Goal: Task Accomplishment & Management: Complete application form

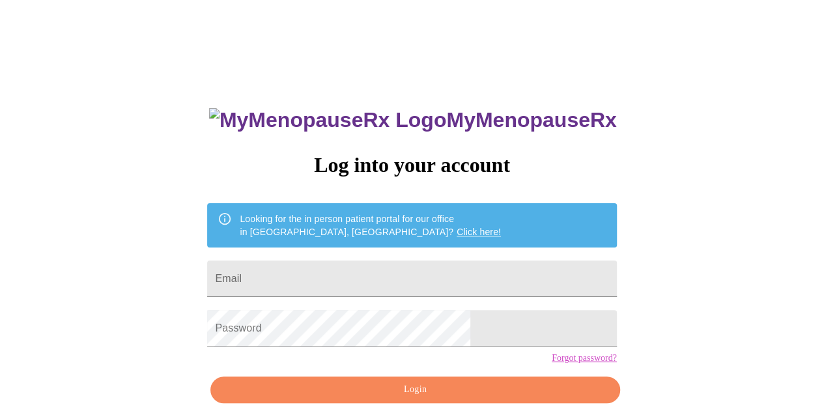
type input "[EMAIL_ADDRESS][DOMAIN_NAME]"
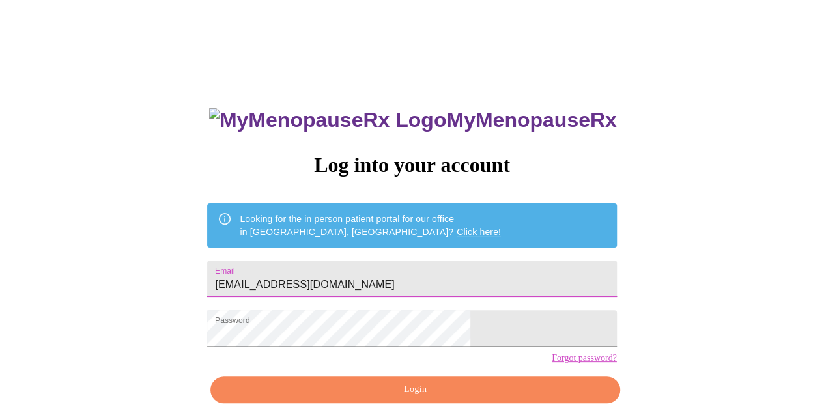
scroll to position [58, 0]
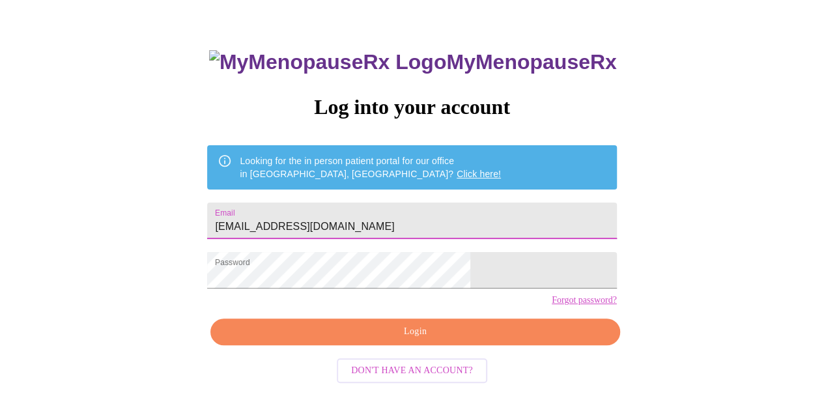
click at [396, 340] on span "Login" at bounding box center [415, 332] width 379 height 16
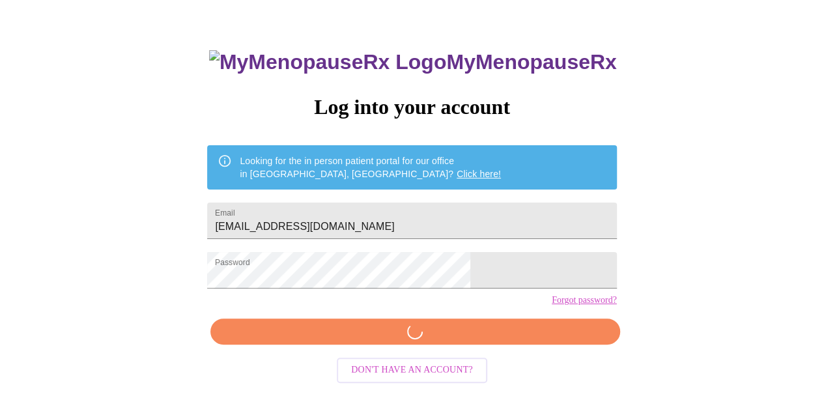
scroll to position [57, 0]
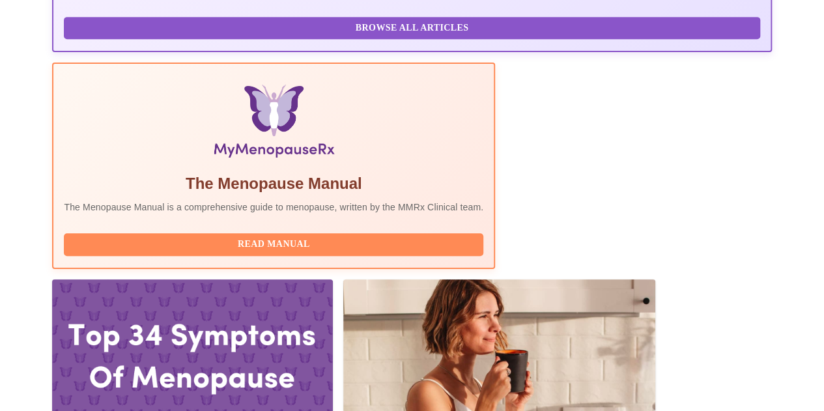
scroll to position [383, 0]
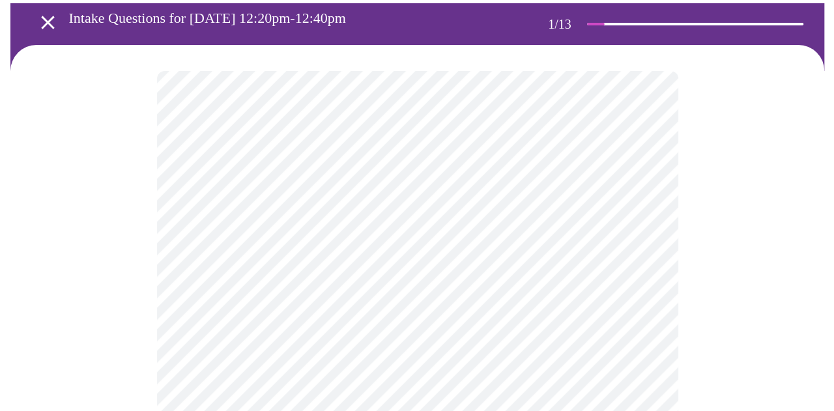
scroll to position [130, 0]
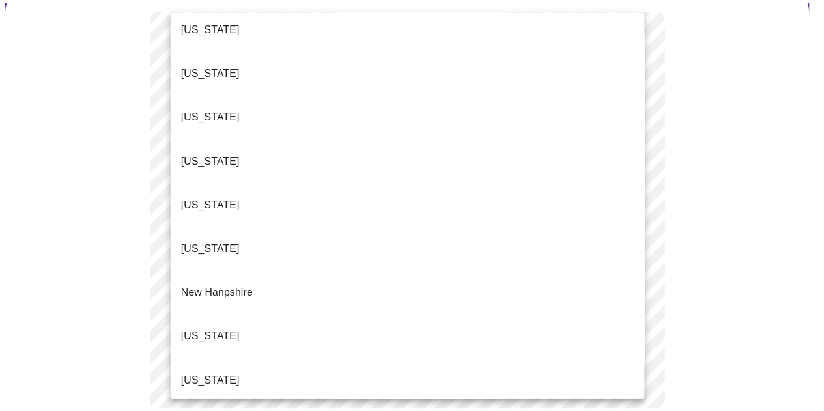
scroll to position [1043, 0]
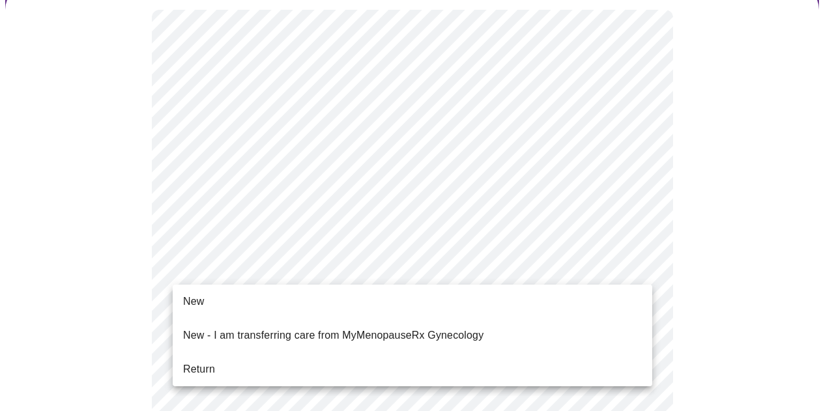
click at [240, 358] on li "Return" at bounding box center [413, 369] width 480 height 23
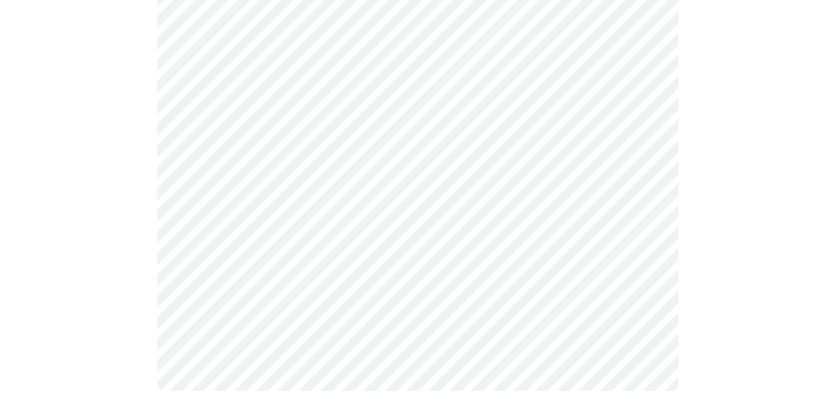
scroll to position [0, 0]
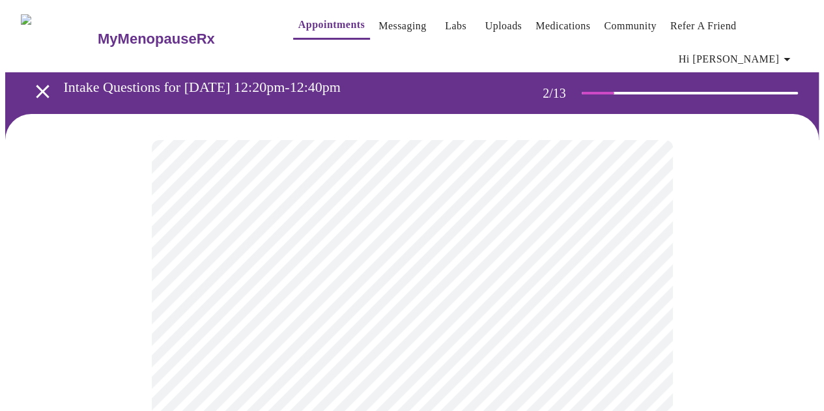
click at [479, 281] on body "MyMenopauseRx Appointments Messaging Labs Uploads Medications Community Refer a…" at bounding box center [412, 405] width 814 height 801
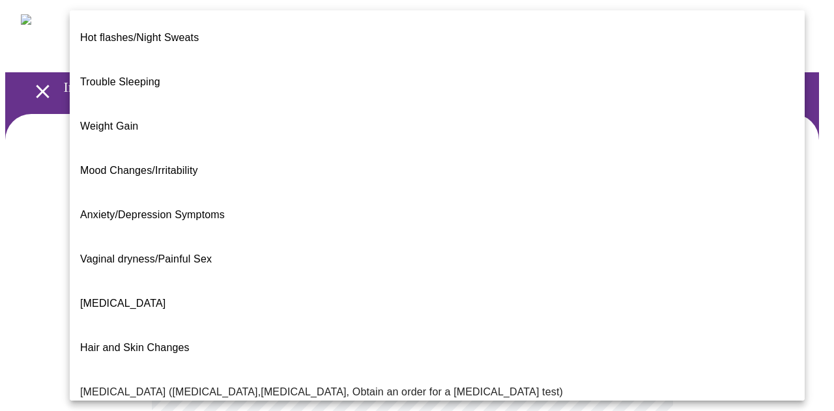
click at [0, 203] on div at bounding box center [417, 205] width 834 height 411
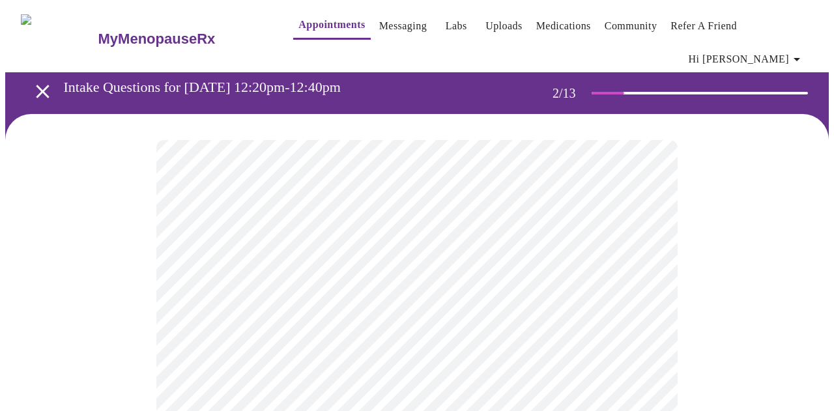
click at [376, 287] on body "MyMenopauseRx Appointments Messaging Labs Uploads Medications Community Refer a…" at bounding box center [417, 405] width 824 height 801
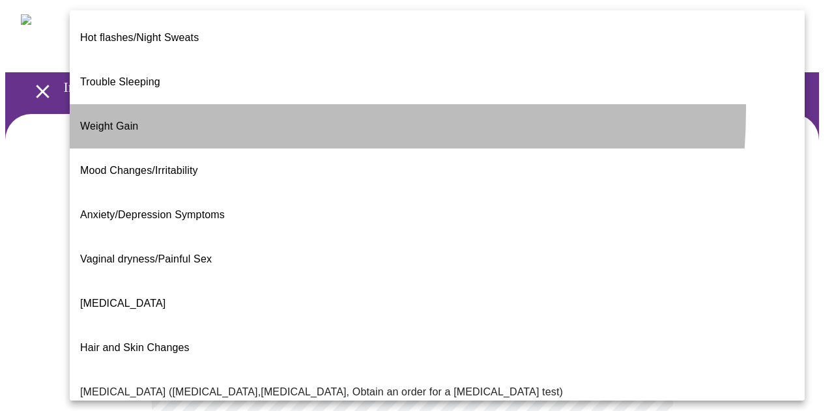
click at [162, 104] on li "Weight Gain" at bounding box center [437, 126] width 735 height 44
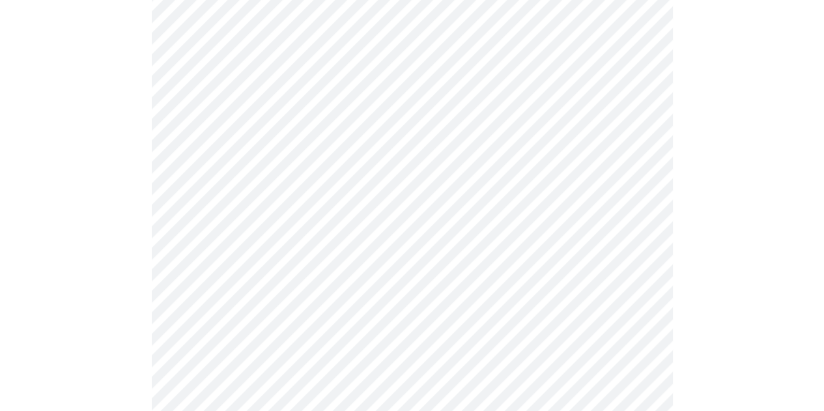
scroll to position [196, 0]
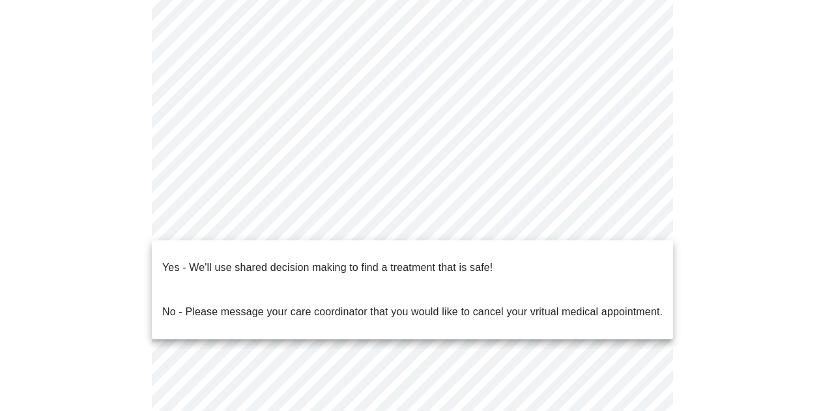
click at [277, 221] on body "MyMenopauseRx Appointments Messaging Labs Uploads Medications Community Refer a…" at bounding box center [417, 206] width 824 height 793
click at [248, 261] on p "Yes - We'll use shared decision making to find a treatment that is safe!" at bounding box center [327, 268] width 330 height 16
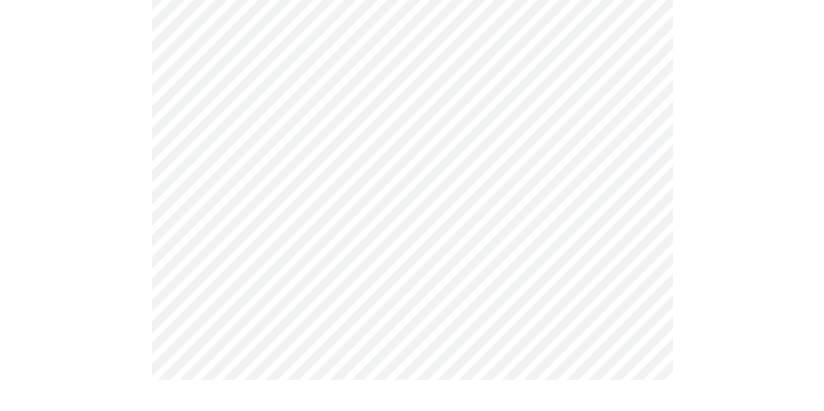
scroll to position [345, 0]
click at [690, 250] on div at bounding box center [412, 93] width 814 height 648
click at [82, 243] on div at bounding box center [412, 93] width 814 height 648
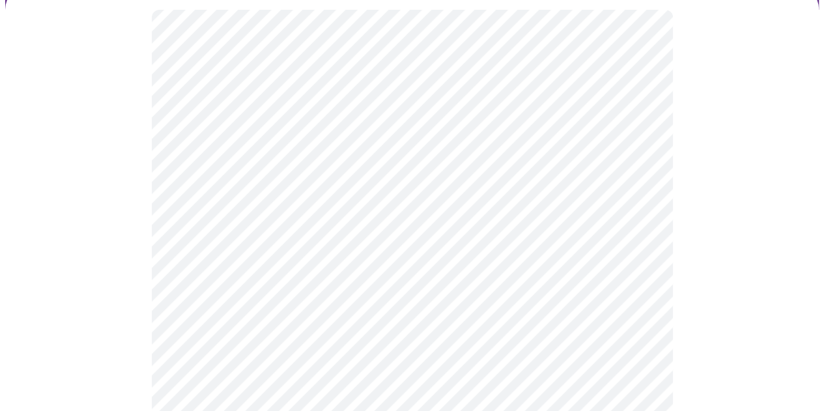
scroll to position [196, 0]
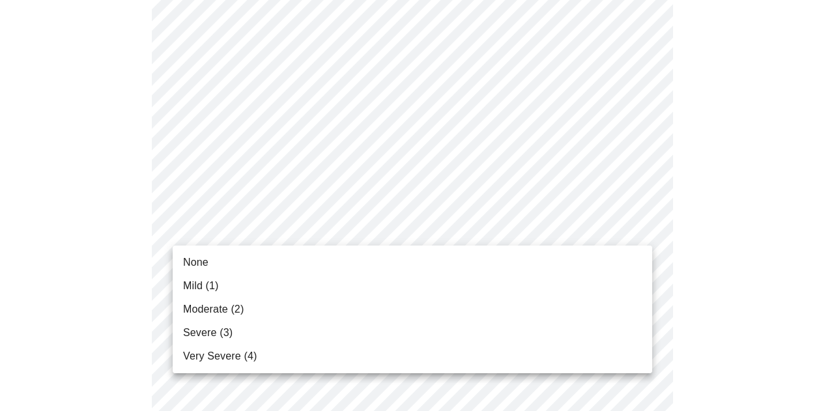
click at [285, 105] on div at bounding box center [417, 205] width 834 height 411
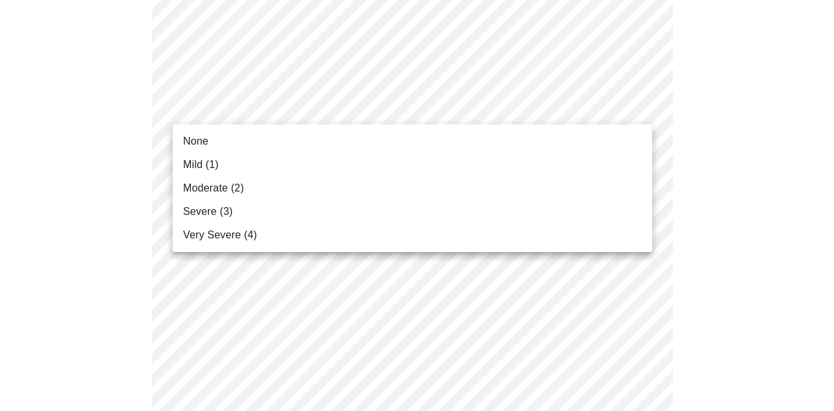
click at [284, 196] on li "Moderate (2)" at bounding box center [413, 188] width 480 height 23
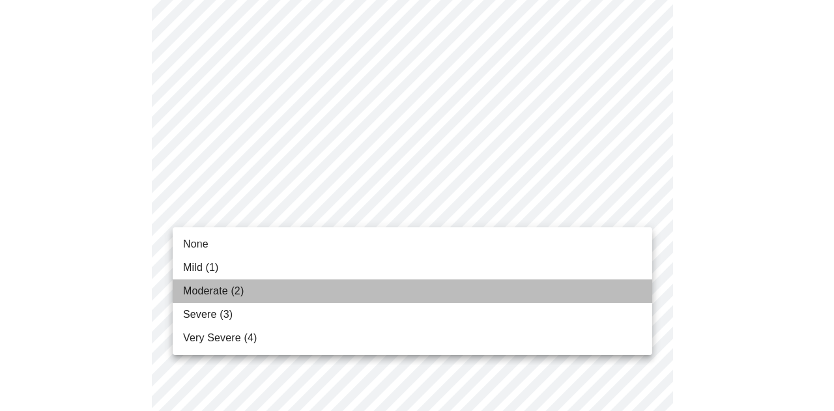
click at [267, 288] on li "Moderate (2)" at bounding box center [413, 291] width 480 height 23
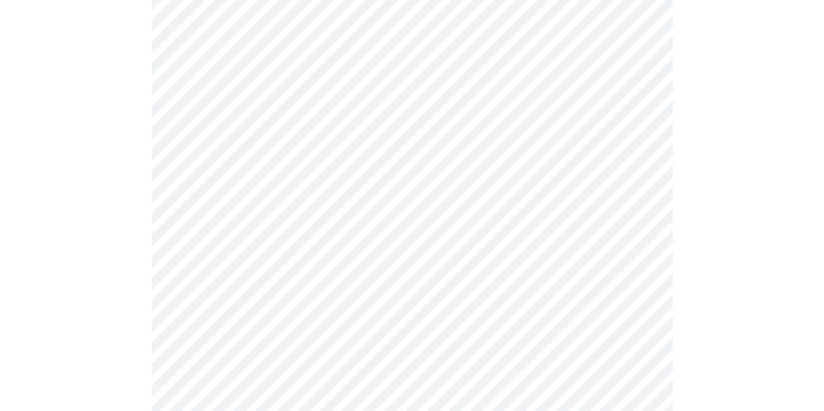
scroll to position [326, 0]
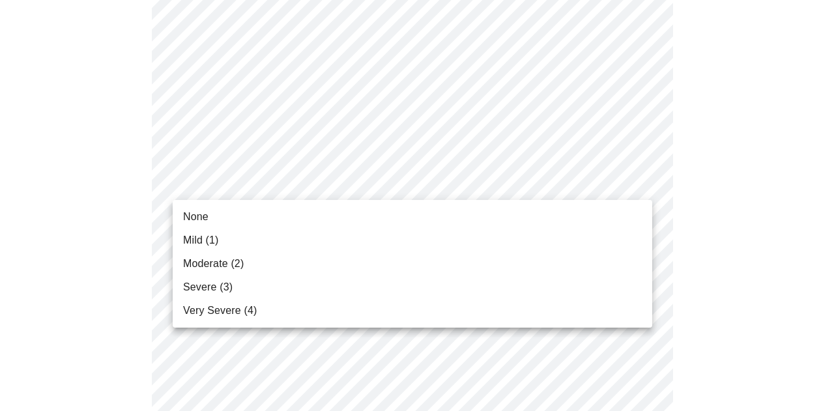
click at [270, 257] on li "Moderate (2)" at bounding box center [413, 263] width 480 height 23
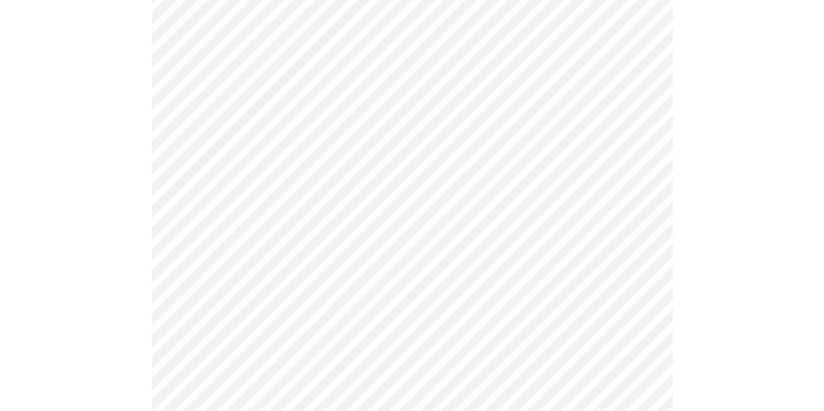
scroll to position [456, 0]
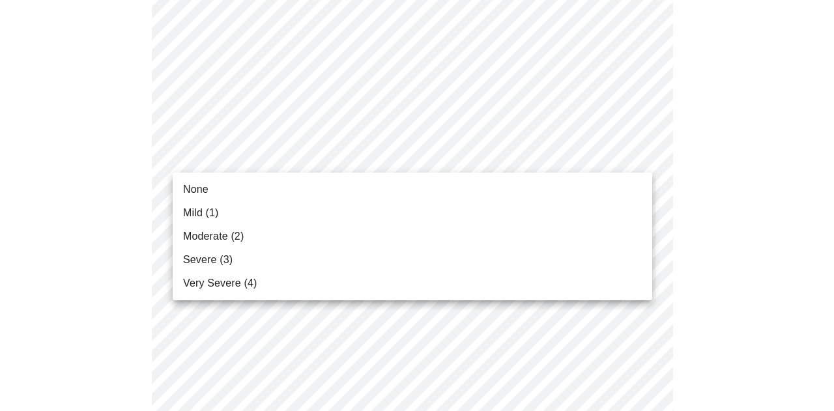
click at [340, 144] on body "MyMenopauseRx Appointments Messaging Labs Uploads Medications Community Refer a…" at bounding box center [417, 397] width 824 height 1697
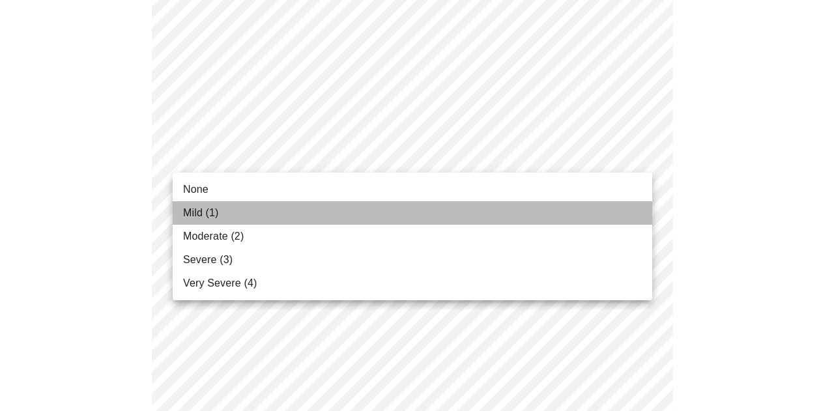
click at [332, 203] on li "Mild (1)" at bounding box center [413, 212] width 480 height 23
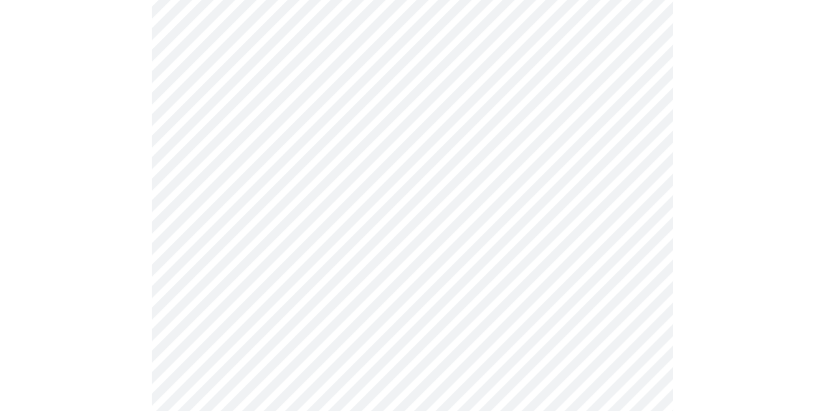
scroll to position [521, 0]
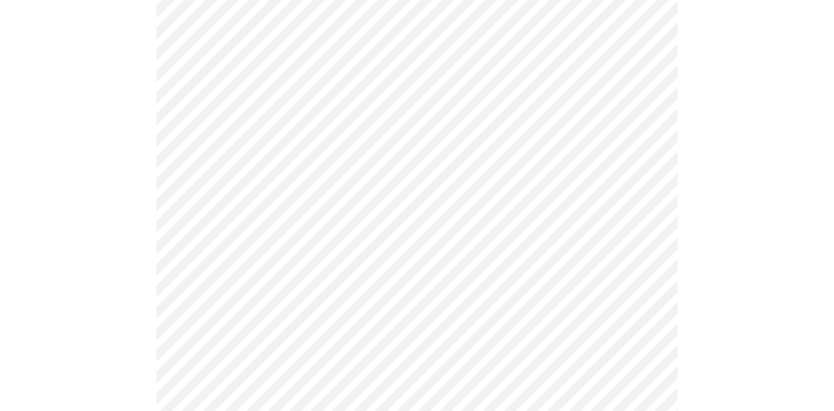
click at [315, 172] on body "MyMenopauseRx Appointments Messaging Labs Uploads Medications Community Refer a…" at bounding box center [417, 323] width 824 height 1679
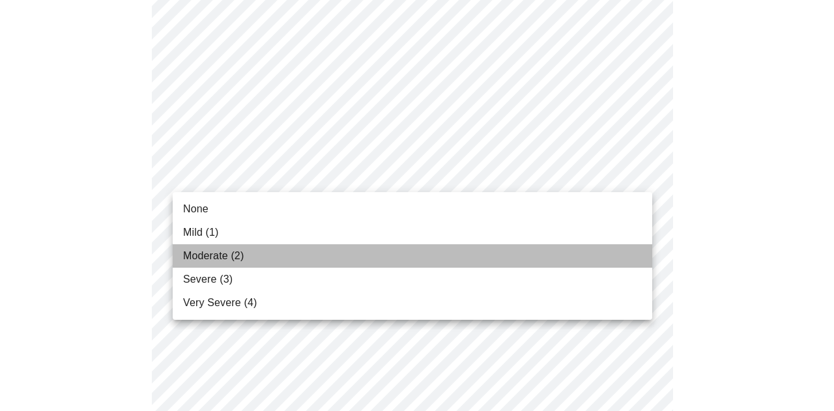
click at [286, 248] on li "Moderate (2)" at bounding box center [413, 255] width 480 height 23
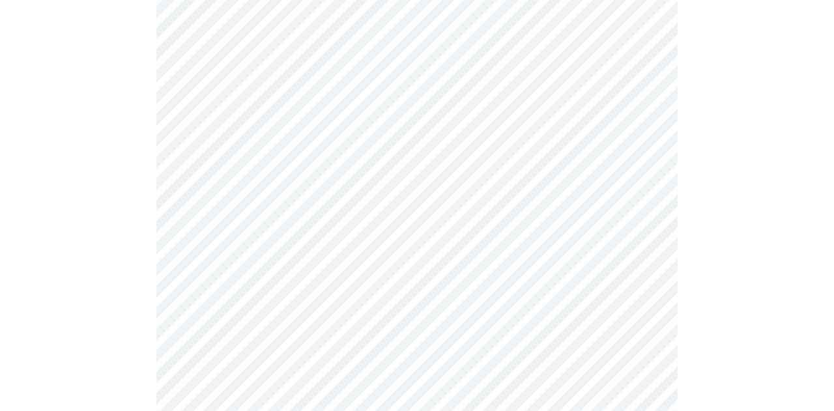
click at [299, 254] on body "MyMenopauseRx Appointments Messaging Labs Uploads Medications Community Refer a…" at bounding box center [417, 314] width 824 height 1661
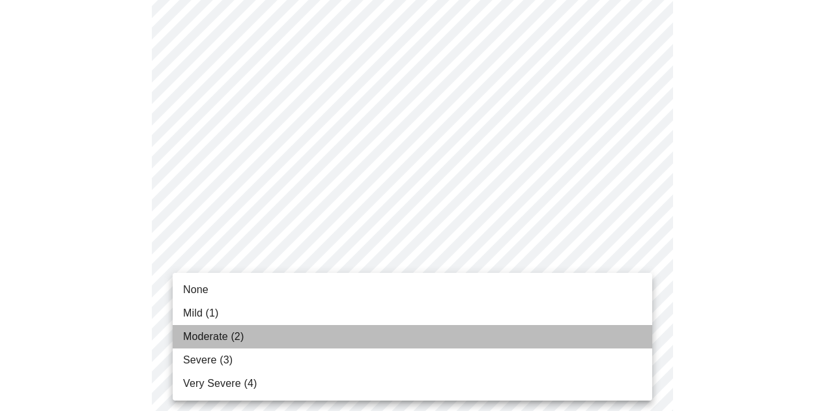
click at [273, 338] on li "Moderate (2)" at bounding box center [413, 336] width 480 height 23
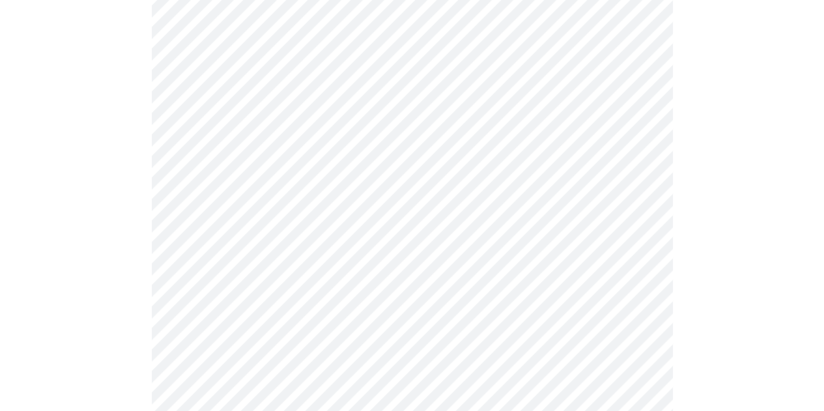
scroll to position [652, 0]
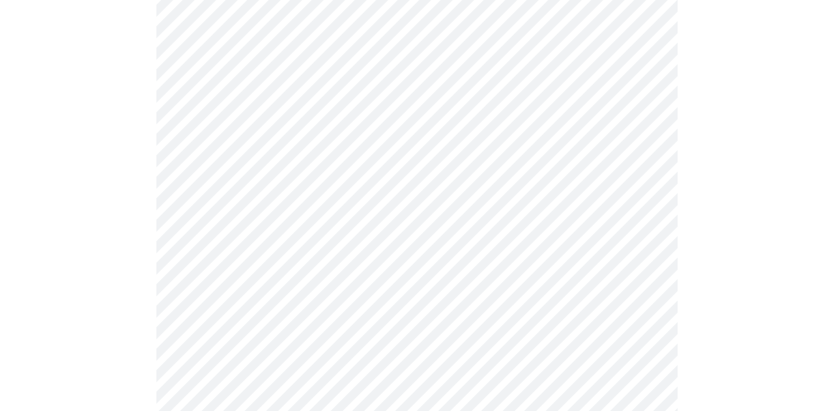
click at [254, 234] on body "MyMenopauseRx Appointments Messaging Labs Uploads Medications Community Refer a…" at bounding box center [417, 174] width 824 height 1642
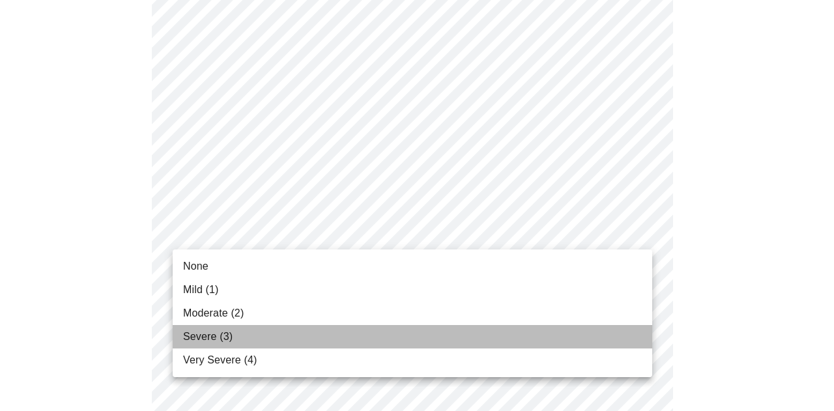
click at [261, 332] on li "Severe (3)" at bounding box center [413, 336] width 480 height 23
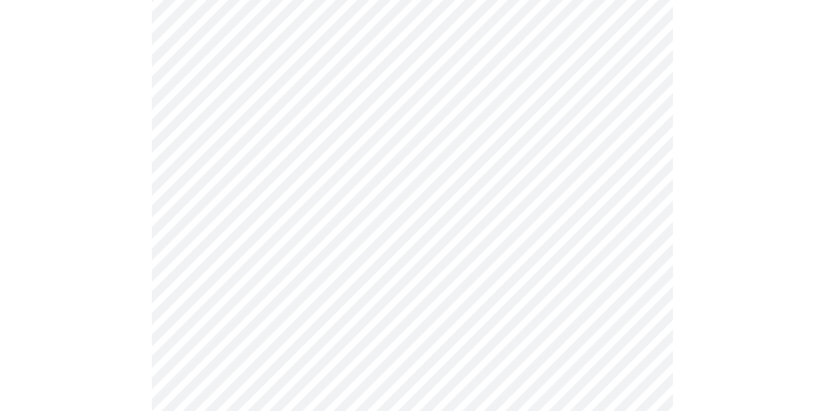
scroll to position [782, 0]
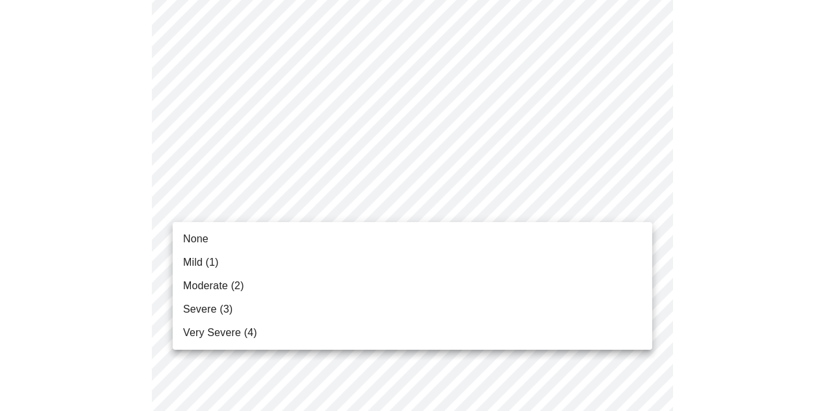
click at [261, 207] on body "MyMenopauseRx Appointments Messaging Labs Uploads Medications Community Refer a…" at bounding box center [417, 35] width 824 height 1624
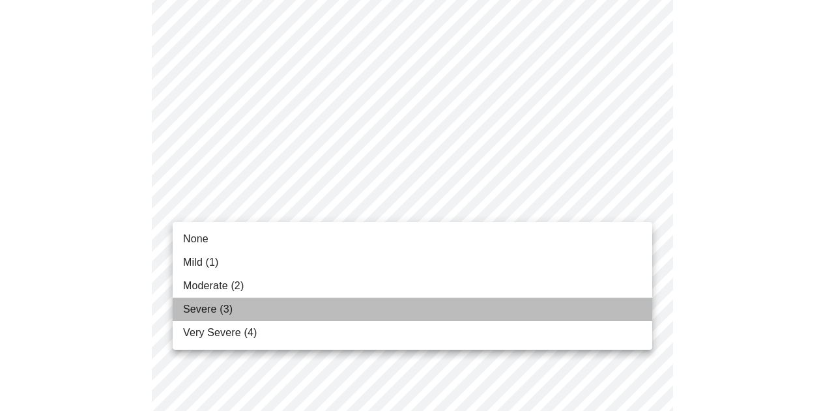
click at [255, 304] on li "Severe (3)" at bounding box center [413, 309] width 480 height 23
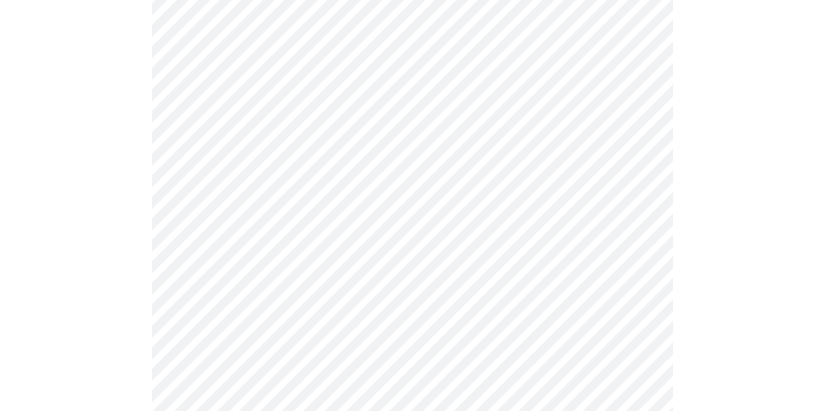
scroll to position [847, 0]
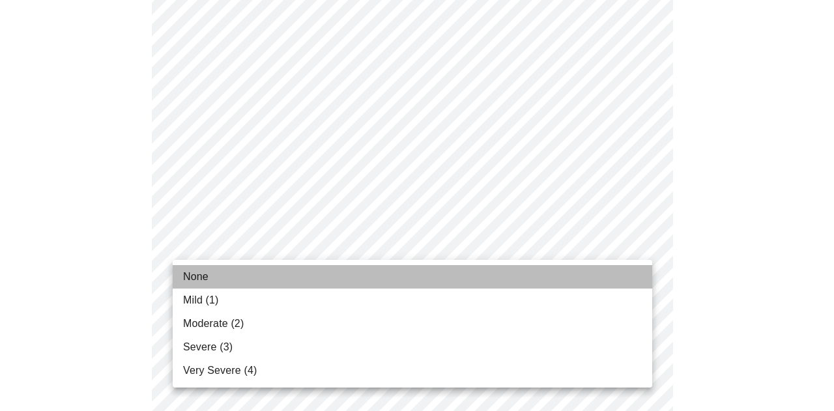
click at [288, 276] on li "None" at bounding box center [413, 276] width 480 height 23
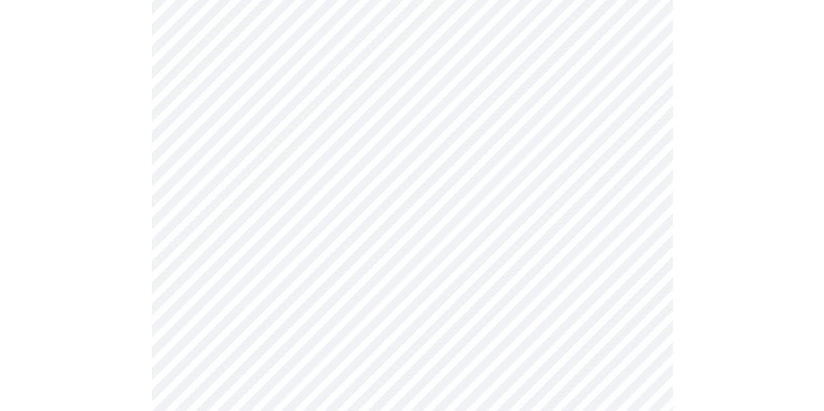
scroll to position [978, 0]
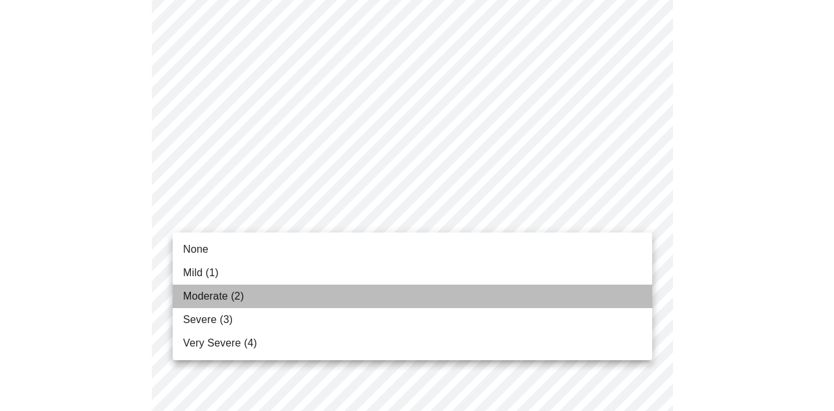
click at [296, 287] on li "Moderate (2)" at bounding box center [413, 296] width 480 height 23
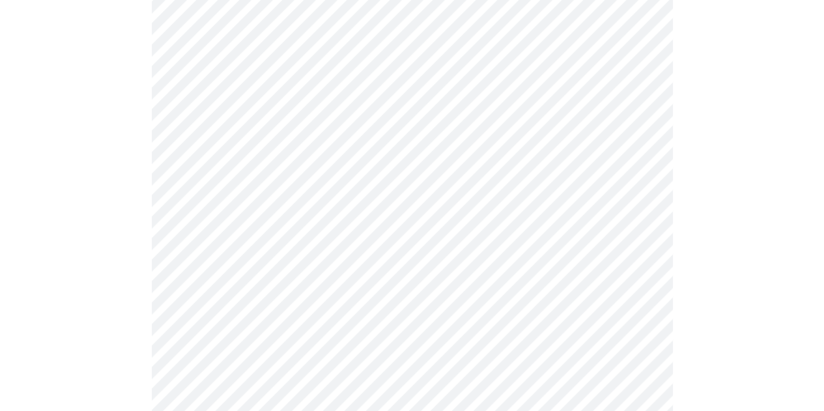
scroll to position [1043, 0]
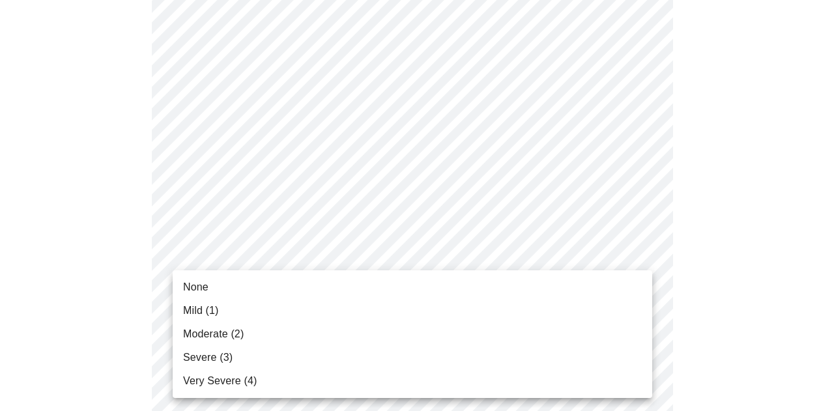
click at [284, 325] on li "Moderate (2)" at bounding box center [413, 334] width 480 height 23
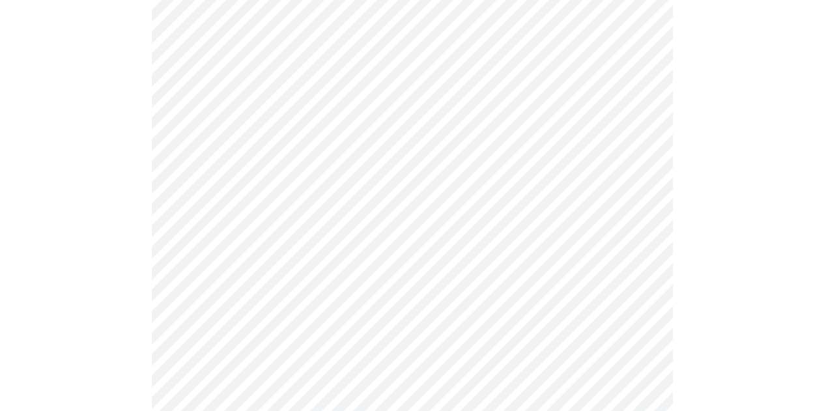
scroll to position [587, 0]
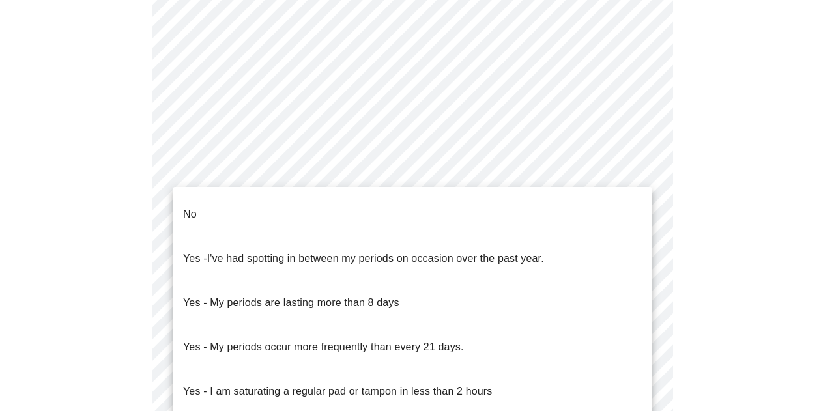
click at [313, 219] on body "MyMenopauseRx Appointments Messaging Labs Uploads Medications Community Refer a…" at bounding box center [417, 70] width 824 height 1303
click at [209, 205] on li "No" at bounding box center [413, 214] width 480 height 44
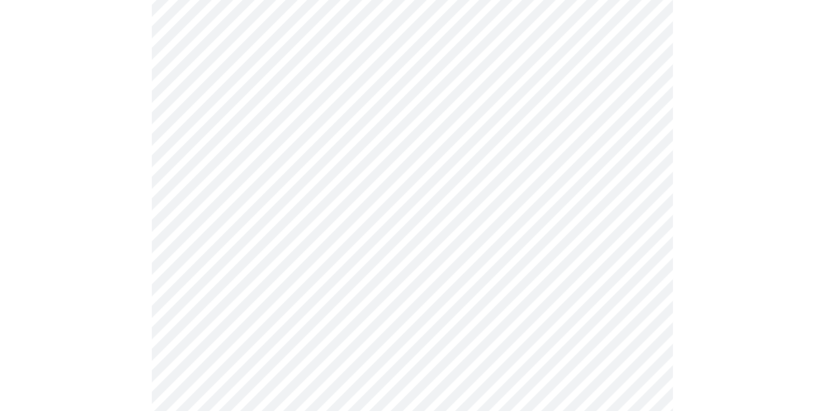
scroll to position [717, 0]
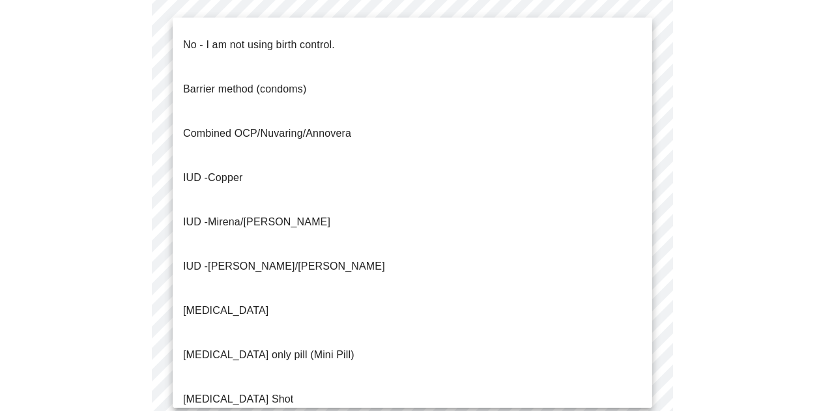
click at [242, 37] on p "No - I am not using birth control." at bounding box center [259, 45] width 152 height 16
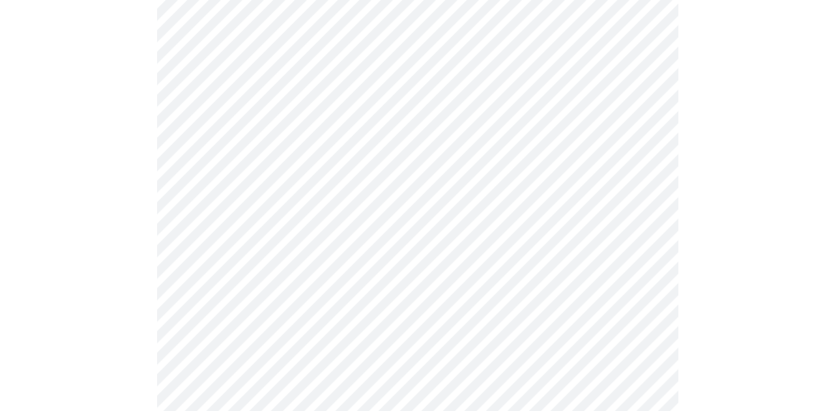
scroll to position [847, 0]
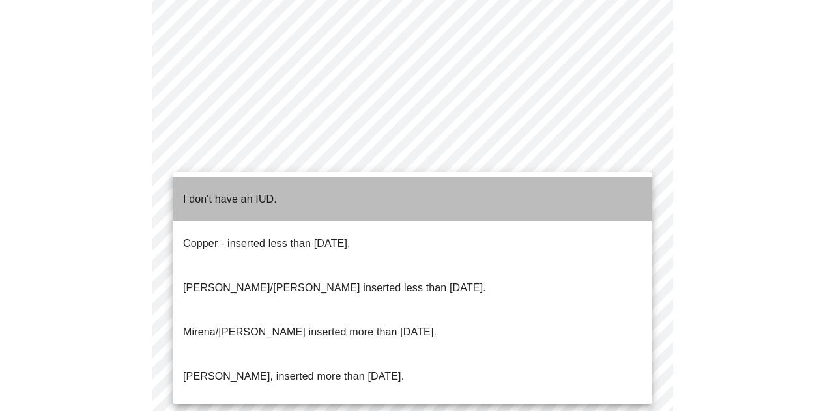
click at [277, 193] on li "I don't have an IUD." at bounding box center [413, 199] width 480 height 44
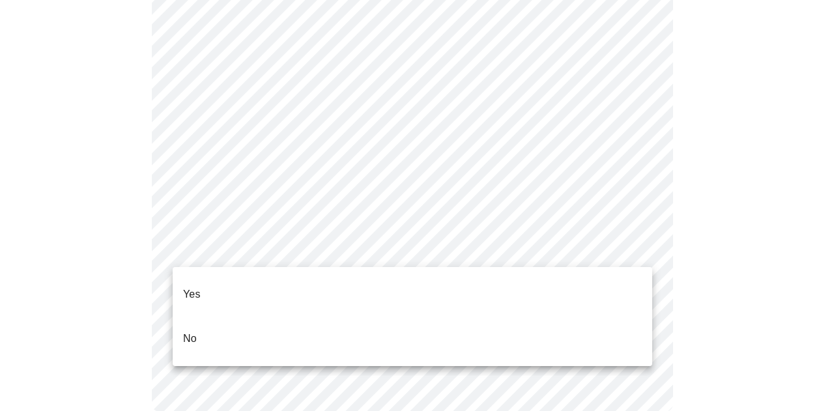
click at [292, 317] on li "No" at bounding box center [413, 339] width 480 height 44
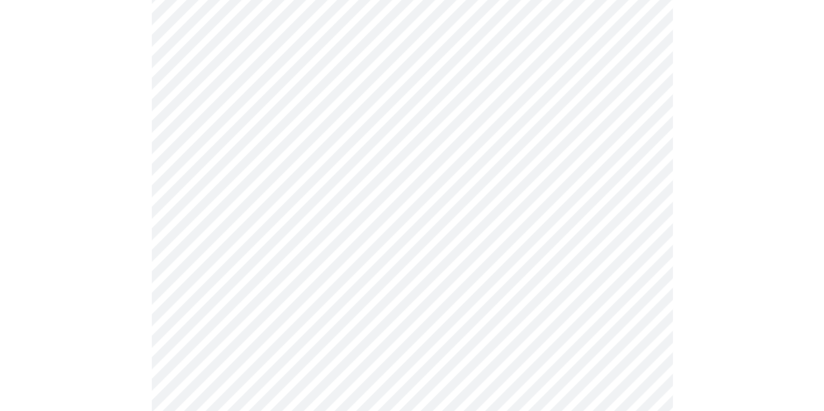
scroll to position [130, 0]
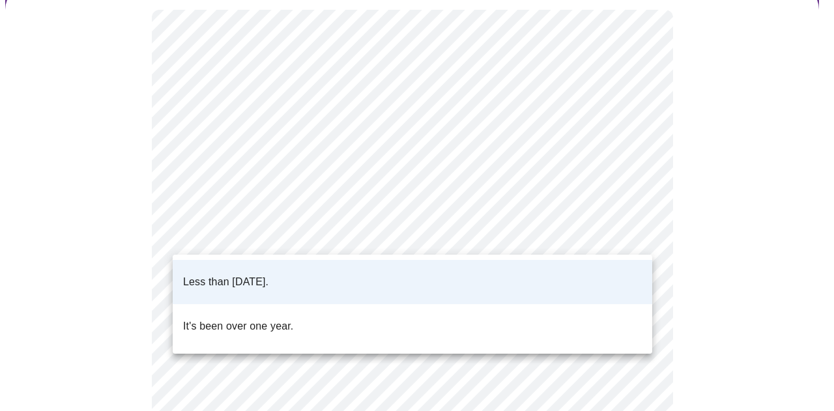
click at [311, 217] on body "MyMenopauseRx Appointments Messaging Labs Uploads Medications Community Refer a…" at bounding box center [417, 362] width 824 height 974
click at [292, 234] on div at bounding box center [417, 205] width 834 height 411
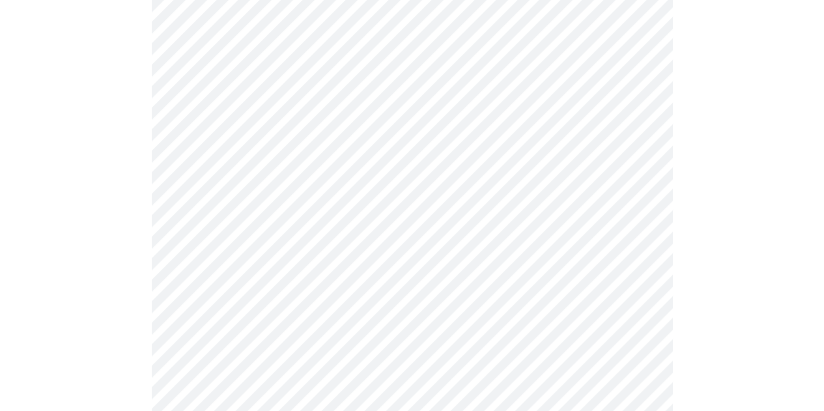
scroll to position [3340, 0]
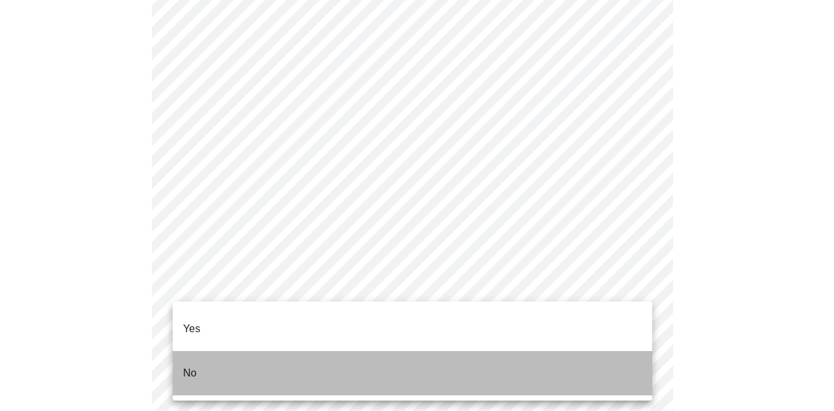
click at [379, 352] on li "No" at bounding box center [413, 373] width 480 height 44
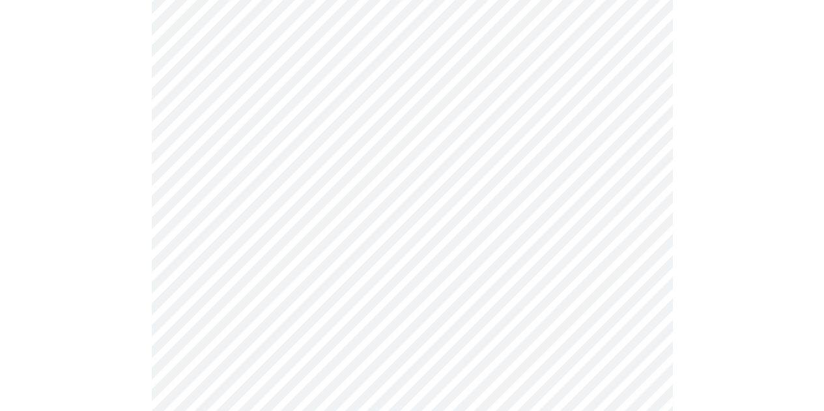
scroll to position [3600, 0]
click at [7, 209] on div at bounding box center [6, 205] width 13 height 411
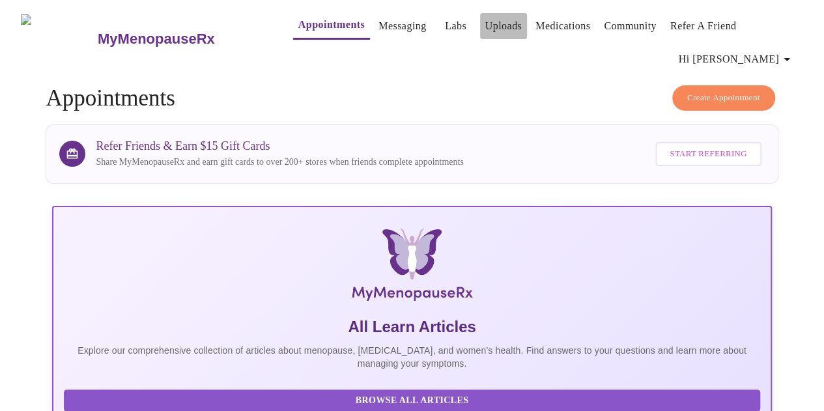
click at [486, 19] on link "Uploads" at bounding box center [504, 26] width 37 height 18
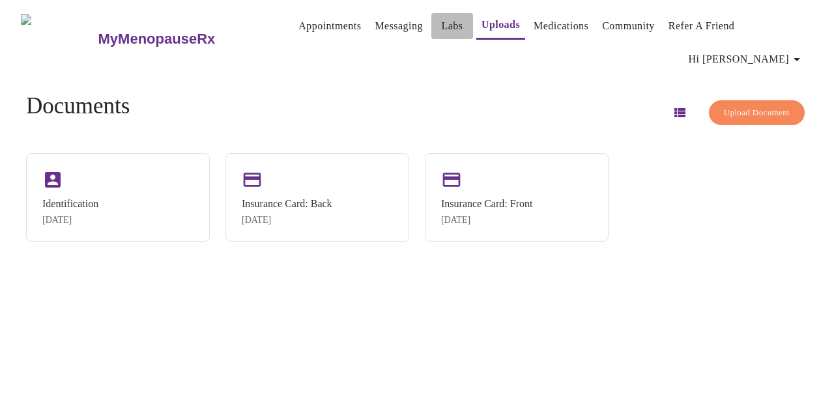
click at [431, 22] on button "Labs" at bounding box center [452, 26] width 42 height 26
click at [441, 30] on link "Labs" at bounding box center [452, 26] width 22 height 18
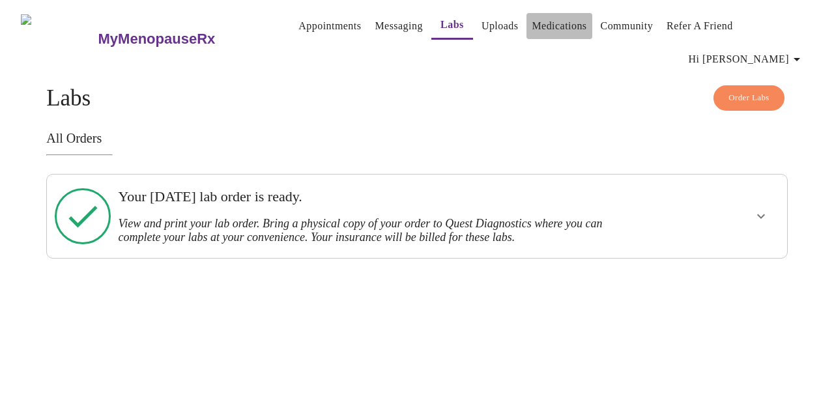
click at [559, 31] on link "Medications" at bounding box center [559, 26] width 55 height 18
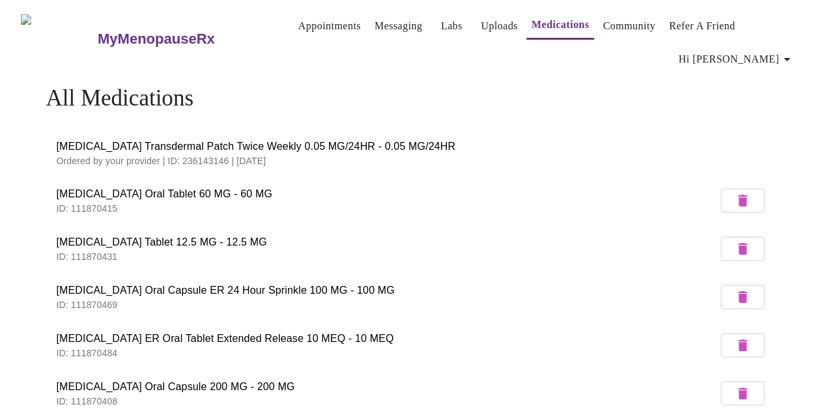
click at [308, 19] on link "Appointments" at bounding box center [330, 26] width 63 height 18
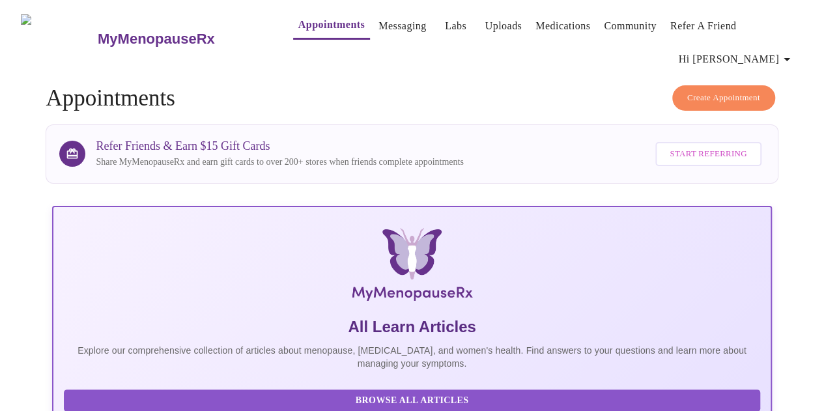
click at [380, 26] on link "Messaging" at bounding box center [403, 26] width 48 height 18
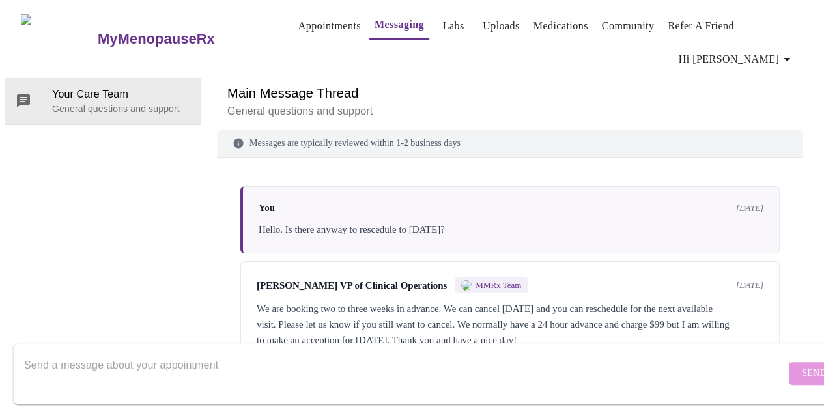
click at [443, 23] on link "Labs" at bounding box center [454, 26] width 22 height 18
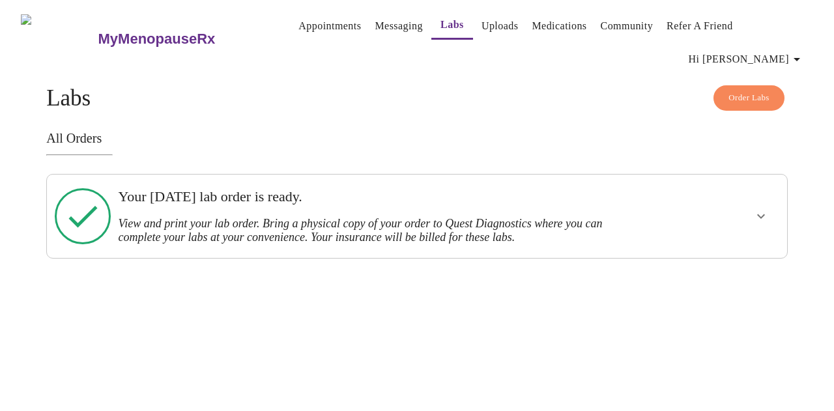
click at [482, 30] on link "Uploads" at bounding box center [500, 26] width 37 height 18
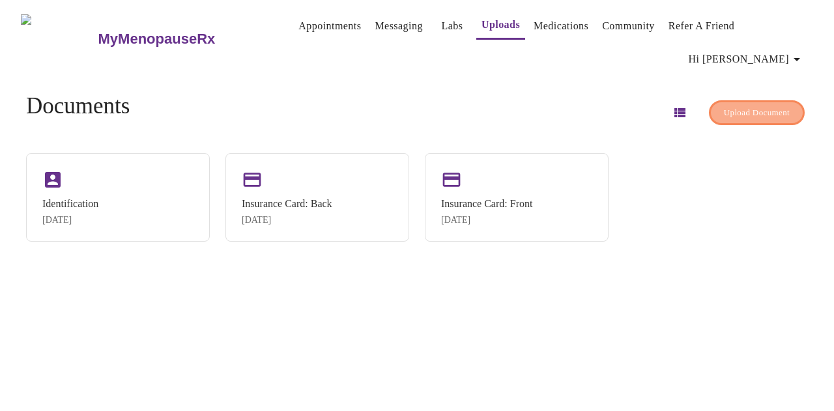
click at [724, 106] on span "Upload Document" at bounding box center [757, 113] width 66 height 15
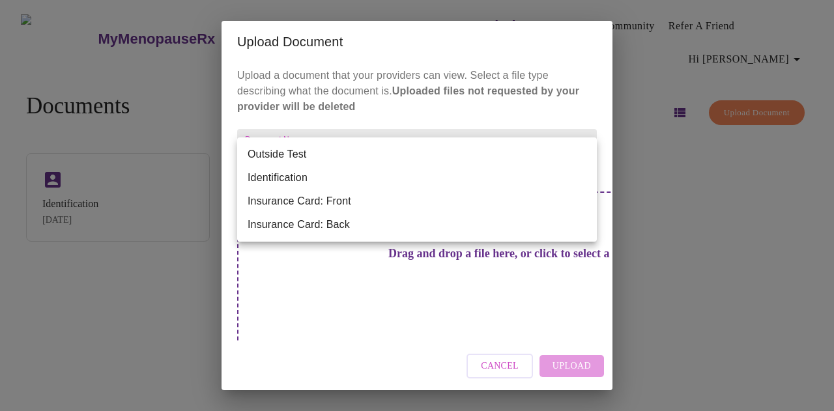
click at [349, 160] on body "MyMenopauseRx Appointments Messaging Labs Uploads Medications Community Refer a…" at bounding box center [417, 210] width 824 height 411
click at [308, 156] on li "Outside Test" at bounding box center [417, 154] width 360 height 23
type input "Outside Test"
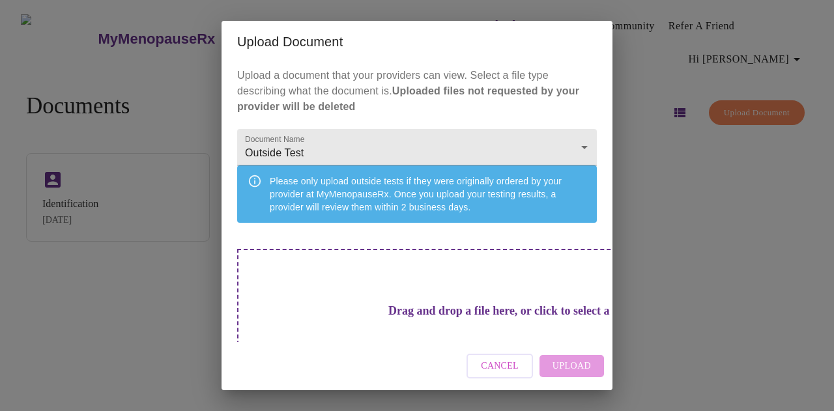
click at [464, 318] on h3 "Drag and drop a file here, or click to select a file" at bounding box center [508, 311] width 360 height 14
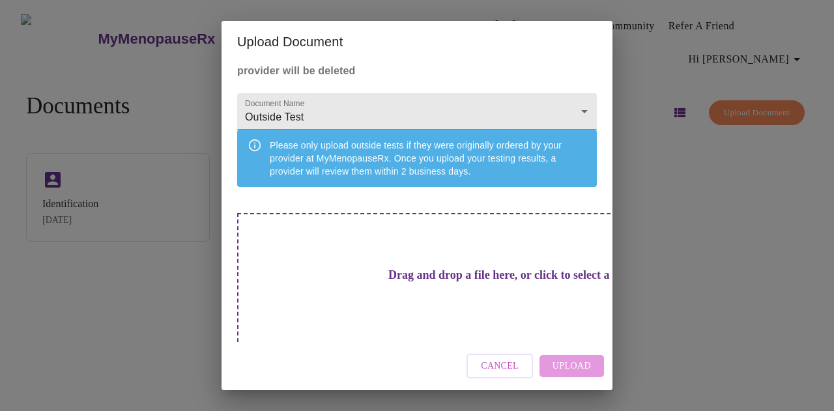
scroll to position [55, 0]
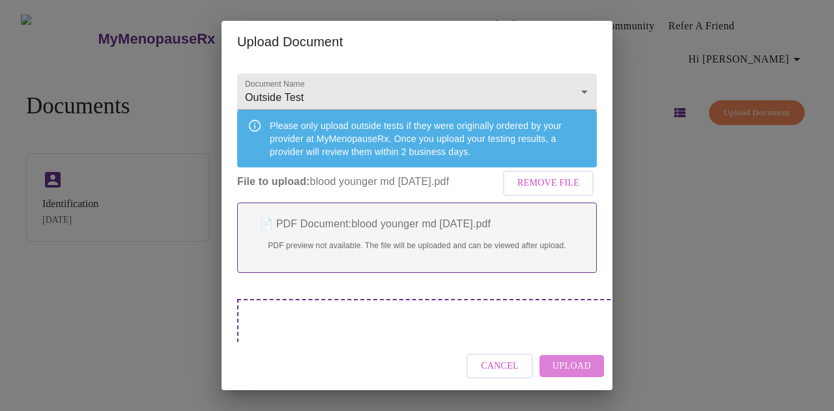
click at [558, 364] on span "Upload" at bounding box center [572, 366] width 38 height 16
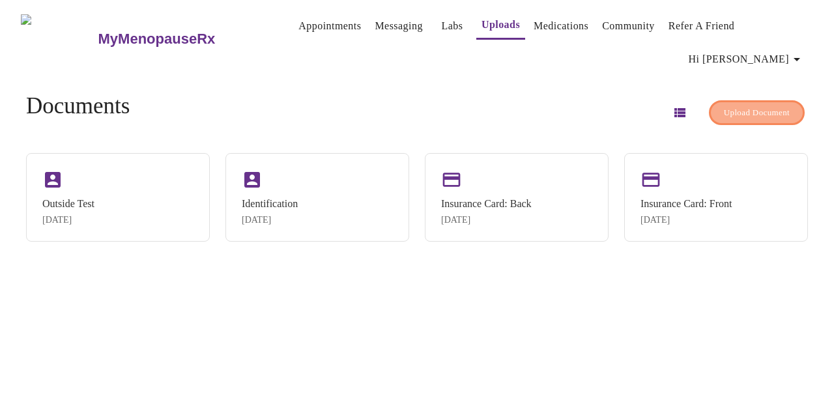
click at [729, 106] on span "Upload Document" at bounding box center [757, 113] width 66 height 15
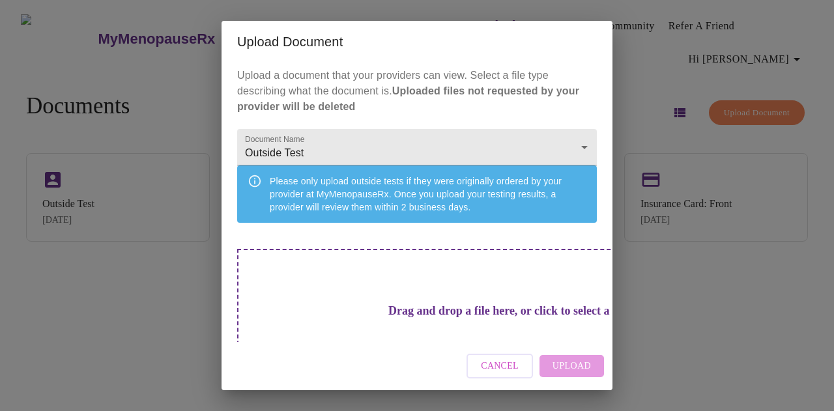
click at [394, 311] on h3 "Drag and drop a file here, or click to select a file" at bounding box center [508, 311] width 360 height 14
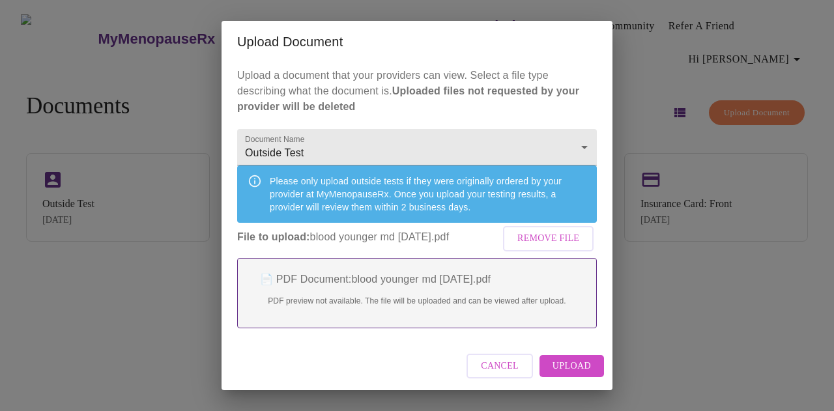
click at [573, 367] on span "Upload" at bounding box center [572, 366] width 38 height 16
